Goal: Information Seeking & Learning: Learn about a topic

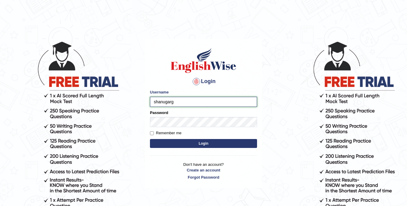
click at [191, 103] on input "shanugarg" at bounding box center [203, 102] width 107 height 10
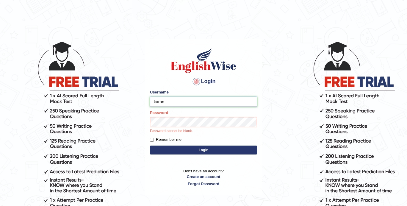
type input "karana"
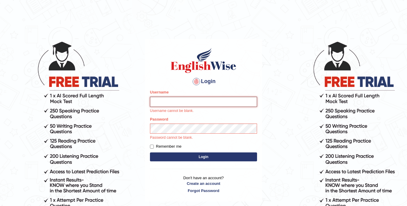
paste input "karanvir_parramatta"
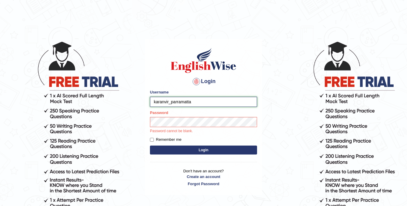
paste input "englishwise"
type input "karanvir_parramatta"
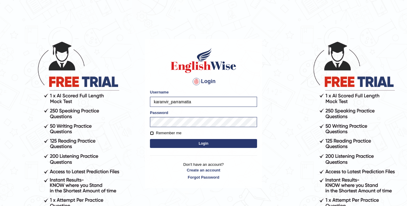
click at [153, 133] on input "Remember me" at bounding box center [152, 133] width 4 height 4
checkbox input "true"
click at [176, 142] on button "Login" at bounding box center [203, 143] width 107 height 9
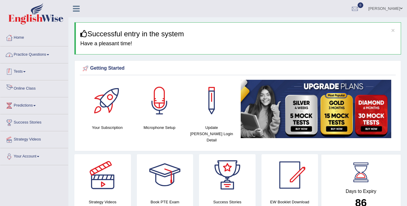
click at [25, 54] on link "Practice Questions" at bounding box center [34, 53] width 68 height 15
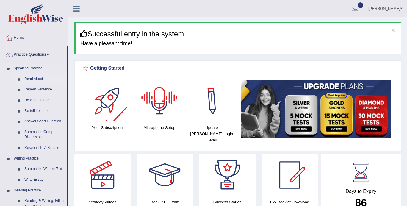
click at [39, 80] on link "Read Aloud" at bounding box center [44, 79] width 45 height 11
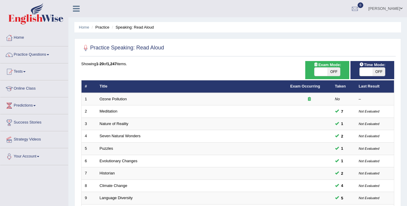
click at [374, 74] on span "OFF" at bounding box center [378, 72] width 13 height 8
checkbox input "true"
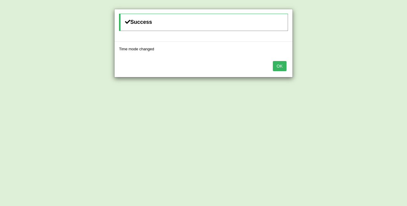
click at [279, 66] on button "OK" at bounding box center [280, 66] width 14 height 10
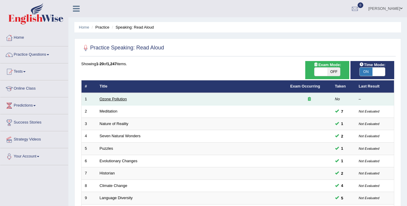
click at [121, 99] on link "Ozone Pollution" at bounding box center [113, 99] width 27 height 4
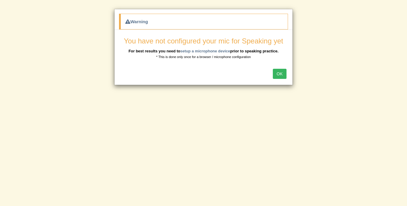
click at [286, 74] on button "OK" at bounding box center [280, 74] width 14 height 10
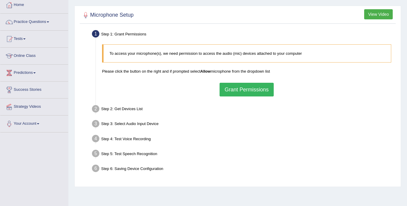
click at [239, 94] on button "Grant Permissions" at bounding box center [247, 90] width 54 height 14
click at [239, 90] on div "To access your microphone(s), we need permission to access the audio (mic) devi…" at bounding box center [246, 70] width 295 height 58
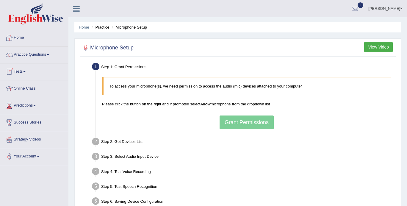
click at [21, 35] on link "Home" at bounding box center [34, 36] width 68 height 15
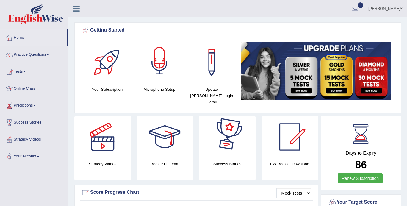
click at [160, 65] on div at bounding box center [160, 63] width 42 height 42
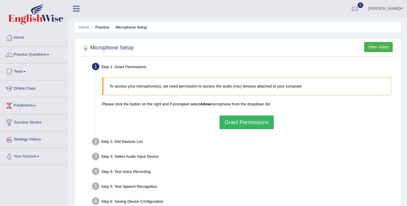
click at [241, 127] on button "Grant Permissions" at bounding box center [247, 122] width 54 height 14
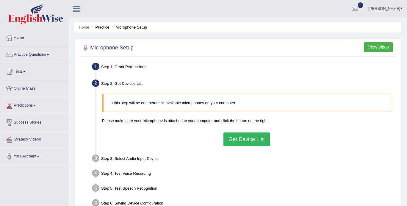
click at [240, 140] on button "Get Device List" at bounding box center [246, 139] width 46 height 14
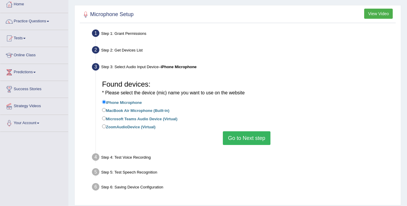
scroll to position [33, 0]
click at [131, 109] on label "MacBook Air Microphone (Built-in)" at bounding box center [135, 110] width 67 height 7
click at [106, 109] on input "MacBook Air Microphone (Built-in)" at bounding box center [104, 110] width 4 height 4
radio input "true"
click at [243, 137] on button "Go to Next step" at bounding box center [246, 138] width 47 height 14
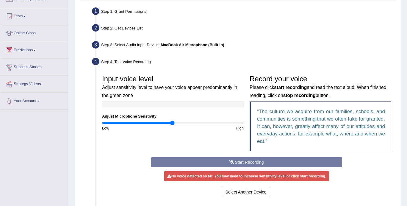
scroll to position [62, 0]
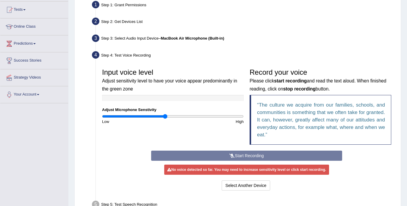
drag, startPoint x: 172, startPoint y: 115, endPoint x: 165, endPoint y: 115, distance: 6.2
click at [165, 115] on input "range" at bounding box center [173, 116] width 142 height 5
click at [231, 149] on div "Input voice level Adjust sensitivity level to have your voice appear predominan…" at bounding box center [246, 107] width 295 height 85
click at [231, 154] on div "Start Recording Stop Recording Note: Please listen to the recording till the en…" at bounding box center [246, 171] width 197 height 41
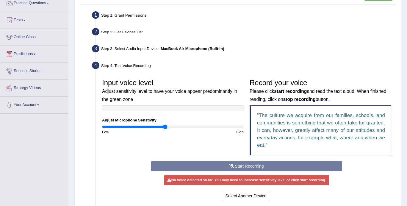
scroll to position [51, 0]
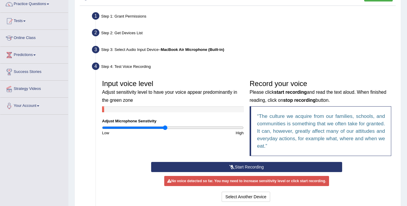
click at [204, 167] on button "Start Recording" at bounding box center [246, 167] width 191 height 10
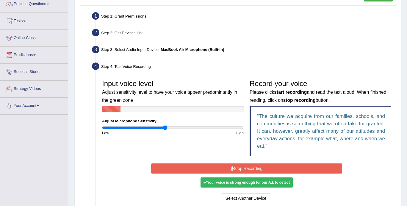
click at [209, 168] on button "Stop Recording" at bounding box center [246, 168] width 191 height 10
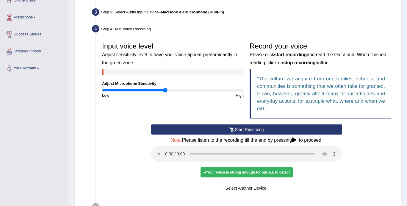
scroll to position [95, 0]
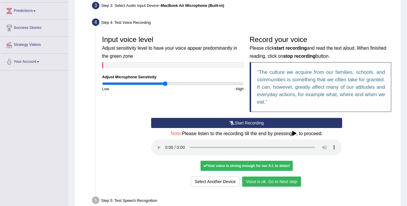
click at [261, 180] on button "Voice is ok. Go to Next step" at bounding box center [271, 181] width 59 height 10
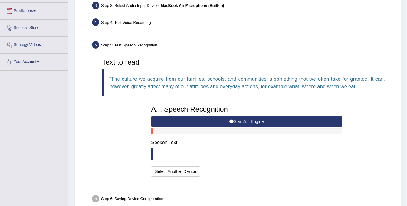
scroll to position [110, 0]
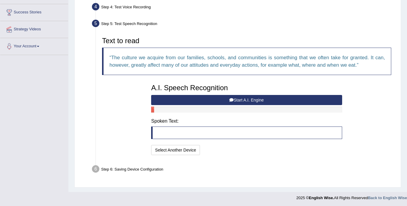
click at [242, 107] on div at bounding box center [246, 110] width 191 height 6
click at [242, 101] on button "Start A.I. Engine" at bounding box center [246, 100] width 191 height 10
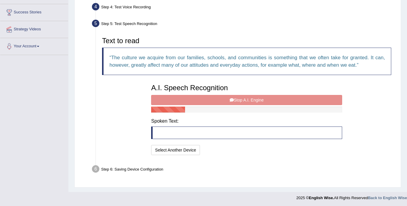
click at [242, 101] on div "A.I. Speech Recognition Start A.I. Engine Stop A.I. Engine Note: Please listen …" at bounding box center [246, 119] width 197 height 76
click at [181, 151] on button "Select Another Device" at bounding box center [175, 150] width 49 height 10
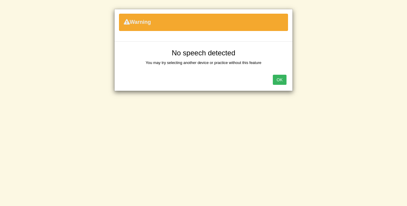
scroll to position [107, 0]
click at [281, 80] on button "OK" at bounding box center [280, 80] width 14 height 10
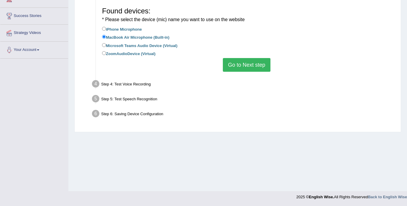
click at [246, 65] on button "Go to Next step" at bounding box center [246, 65] width 47 height 14
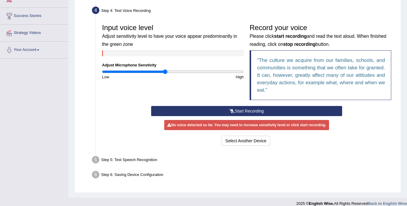
click at [230, 110] on icon at bounding box center [231, 111] width 5 height 4
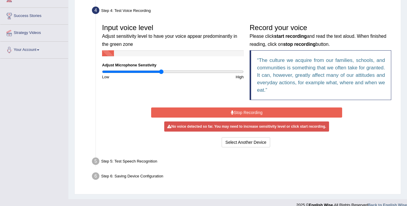
drag, startPoint x: 165, startPoint y: 72, endPoint x: 160, endPoint y: 72, distance: 4.2
click at [160, 72] on input "range" at bounding box center [173, 71] width 142 height 5
type input "0.86"
click at [163, 72] on input "range" at bounding box center [173, 71] width 142 height 5
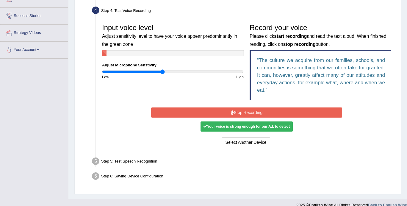
click at [231, 113] on icon at bounding box center [232, 112] width 3 height 4
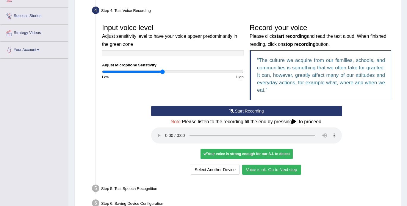
click at [262, 174] on button "Voice is ok. Go to Next step" at bounding box center [271, 170] width 59 height 10
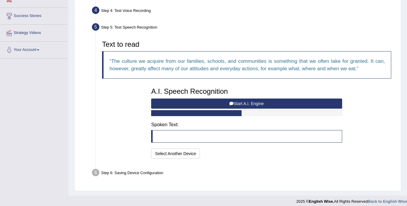
click at [237, 106] on button "Start A.I. Engine" at bounding box center [246, 103] width 191 height 10
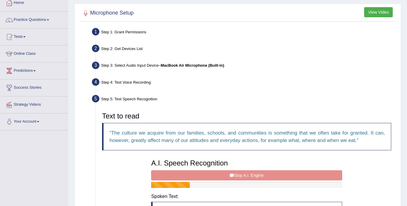
scroll to position [0, 0]
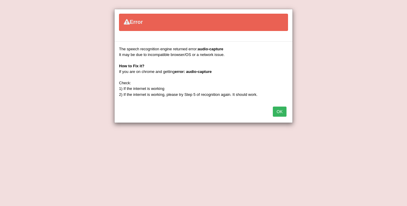
click at [280, 109] on button "OK" at bounding box center [280, 112] width 14 height 10
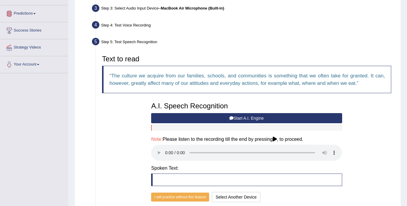
scroll to position [139, 0]
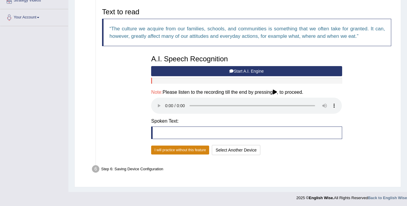
click at [181, 151] on button "I will practice without this feature" at bounding box center [180, 149] width 58 height 9
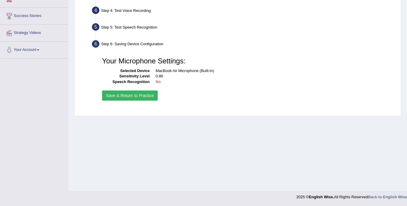
click at [134, 96] on button "Save & Return to Practice" at bounding box center [130, 95] width 56 height 10
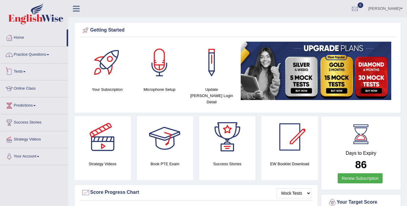
click at [44, 53] on link "Practice Questions" at bounding box center [34, 53] width 68 height 15
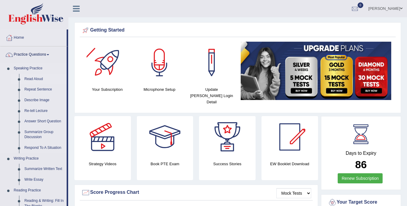
click at [36, 79] on link "Read Aloud" at bounding box center [44, 79] width 45 height 11
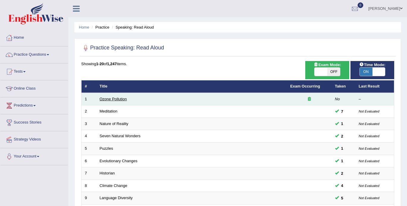
click at [123, 99] on link "Ozone Pollution" at bounding box center [113, 99] width 27 height 4
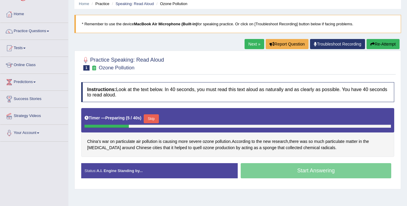
scroll to position [29, 0]
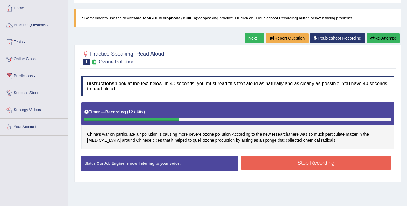
click at [29, 24] on link "Practice Questions" at bounding box center [34, 24] width 68 height 15
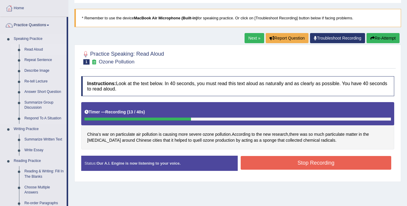
click at [39, 49] on link "Read Aloud" at bounding box center [44, 49] width 45 height 11
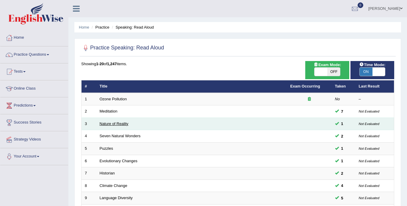
click at [114, 125] on link "Nature of Reality" at bounding box center [114, 123] width 29 height 4
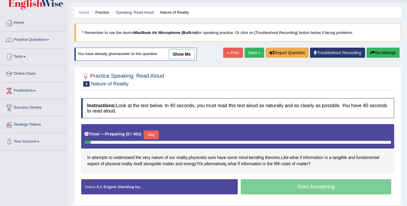
scroll to position [19, 0]
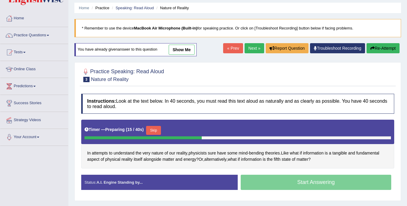
click at [155, 131] on button "Skip" at bounding box center [153, 130] width 15 height 9
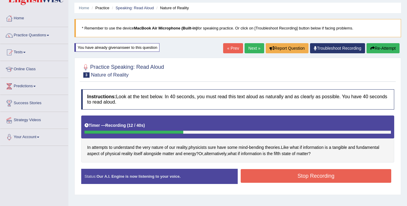
click at [309, 176] on button "Stop Recording" at bounding box center [316, 176] width 151 height 14
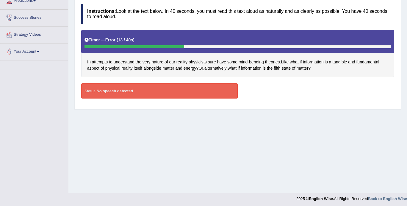
scroll to position [107, 0]
